Goal: Transaction & Acquisition: Purchase product/service

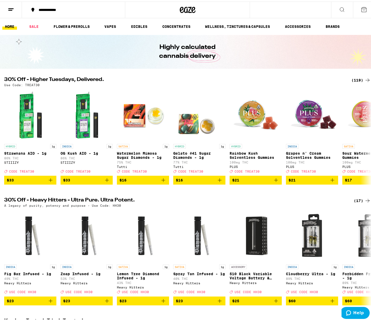
click at [364, 78] on icon at bounding box center [367, 79] width 6 height 6
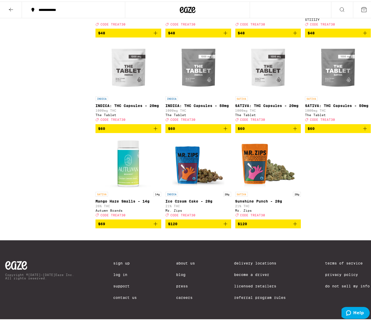
scroll to position [2882, 0]
click at [156, 226] on icon "Add to bag" at bounding box center [155, 222] width 6 height 6
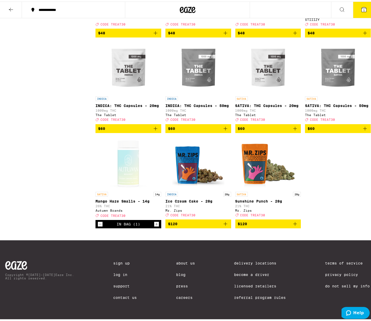
click at [361, 8] on icon at bounding box center [363, 8] width 5 height 5
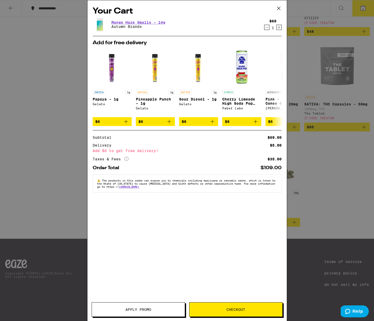
click at [150, 311] on span "Apply Promo" at bounding box center [139, 310] width 26 height 4
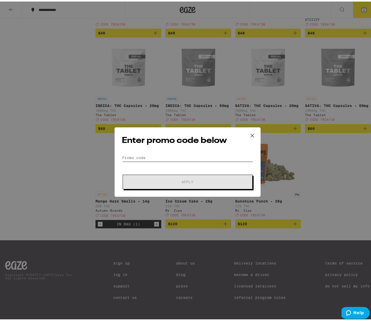
click at [151, 156] on input "Promo Code" at bounding box center [187, 156] width 131 height 8
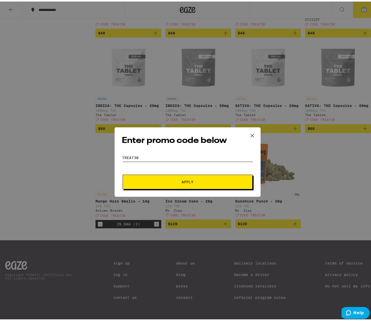
type input "treat30"
click at [172, 179] on span "Apply" at bounding box center [187, 181] width 94 height 4
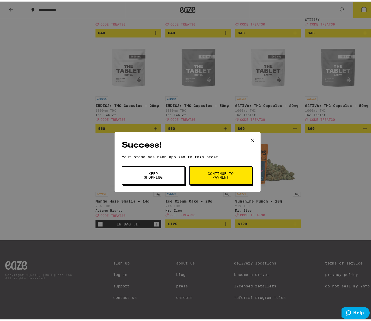
click at [226, 172] on span "Continue to payment" at bounding box center [220, 173] width 27 height 7
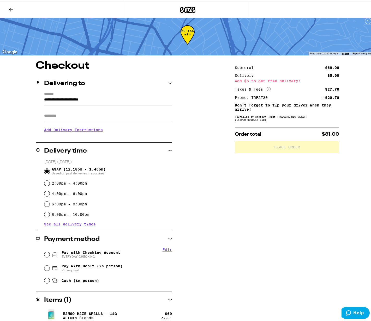
scroll to position [9, 0]
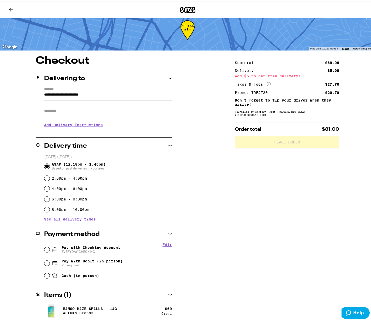
click at [59, 109] on input "Apt/Suite" at bounding box center [108, 109] width 128 height 13
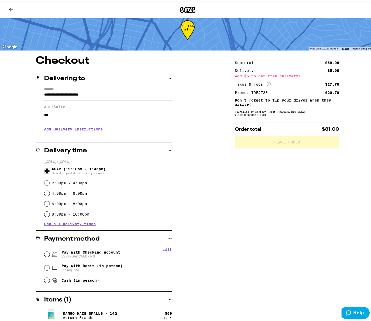
type input "***"
click at [20, 191] on div "**********" at bounding box center [187, 190] width 374 height 272
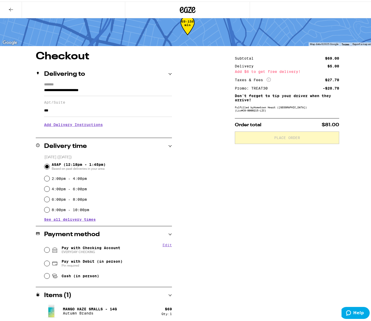
scroll to position [14, 0]
click at [44, 275] on input "Cash (in person)" at bounding box center [46, 274] width 5 height 5
radio input "true"
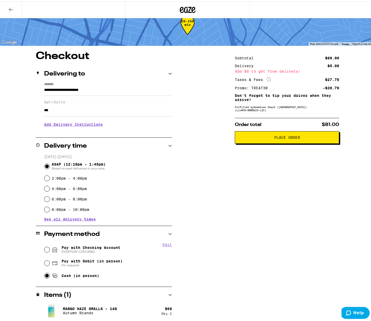
click at [278, 141] on button "Place Order" at bounding box center [287, 136] width 104 height 13
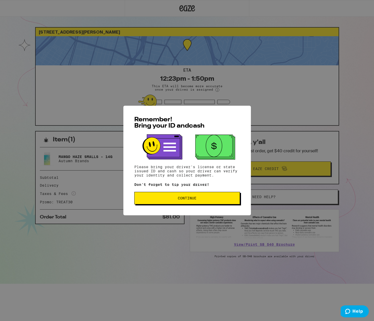
click at [171, 198] on span "Continue" at bounding box center [187, 198] width 97 height 4
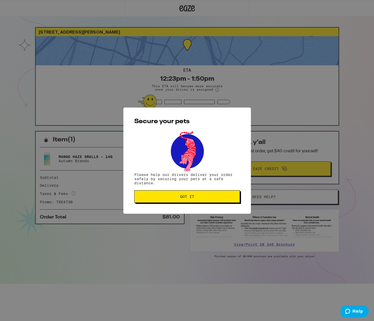
click at [187, 198] on span "Got it" at bounding box center [187, 197] width 14 height 4
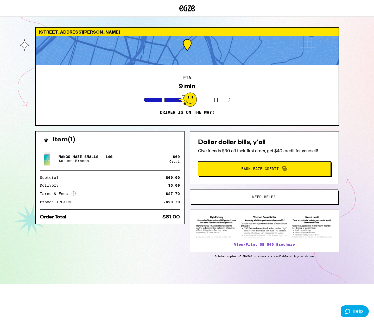
click at [147, 268] on div "Item ( 1 ) Mango Haze Smalls - 14g Autumn Brands $ 69 Qty: 1 Subtotal $69.00 De…" at bounding box center [187, 207] width 304 height 153
